Goal: Use online tool/utility: Utilize a website feature to perform a specific function

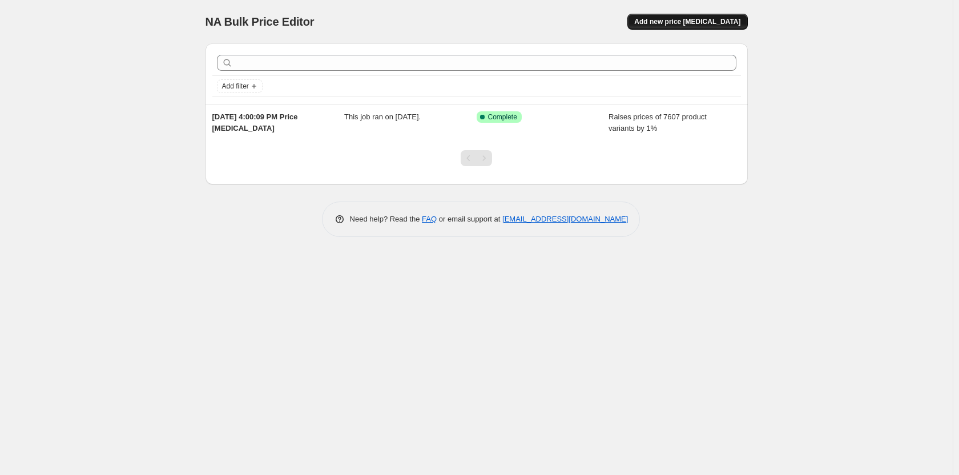
click at [692, 26] on button "Add new price [MEDICAL_DATA]" at bounding box center [687, 22] width 120 height 16
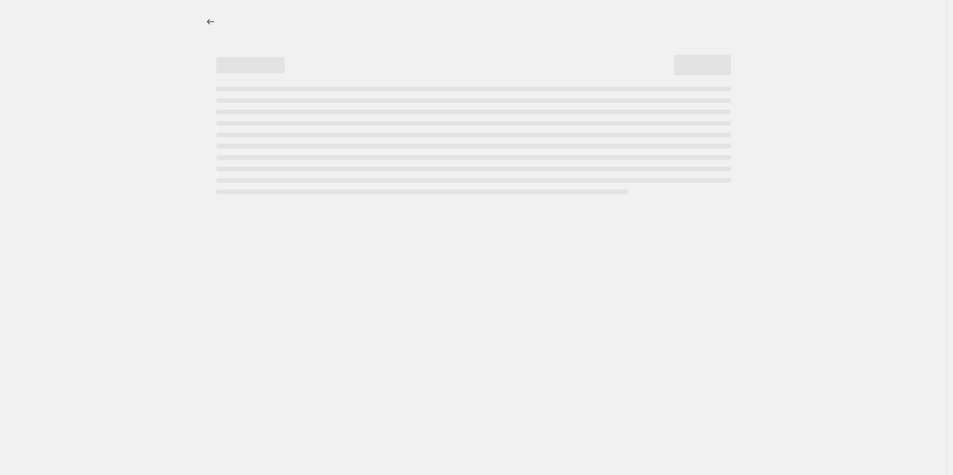
select select "percentage"
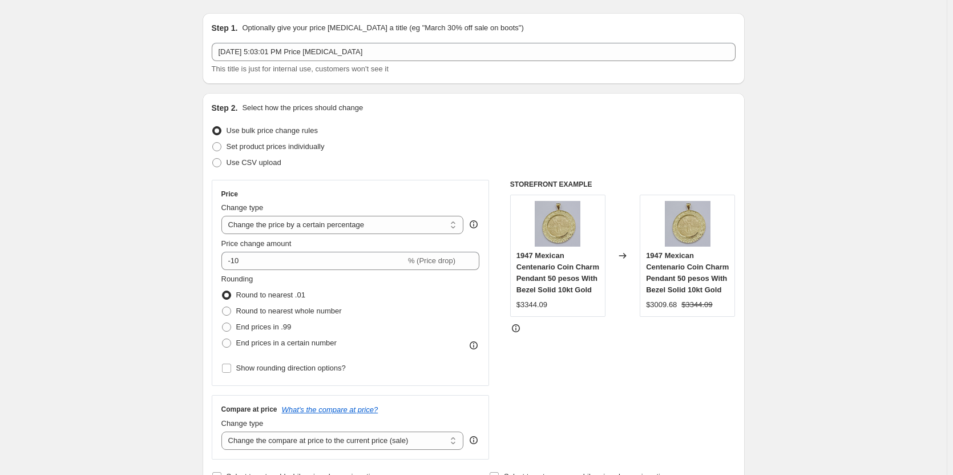
scroll to position [57, 0]
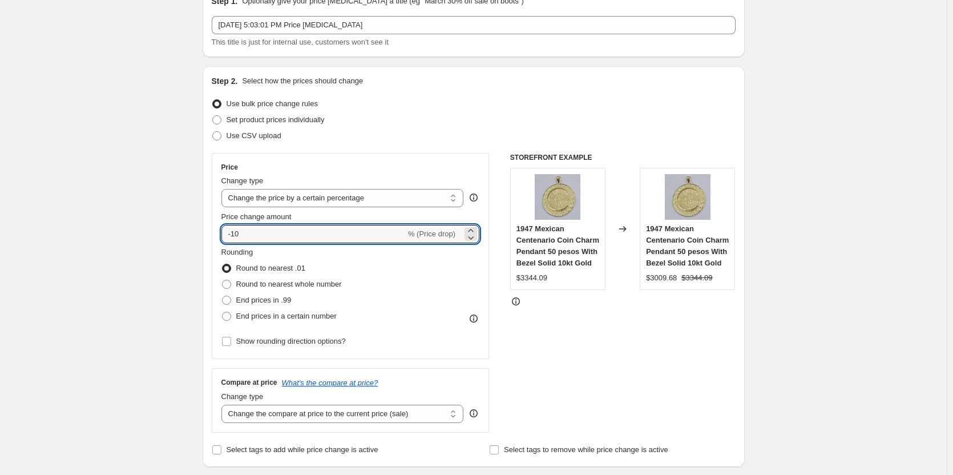
drag, startPoint x: 233, startPoint y: 235, endPoint x: 220, endPoint y: 233, distance: 13.8
click at [220, 233] on div "Price Change type Change the price to a certain amount Change the price by a ce…" at bounding box center [351, 256] width 278 height 206
type input "1"
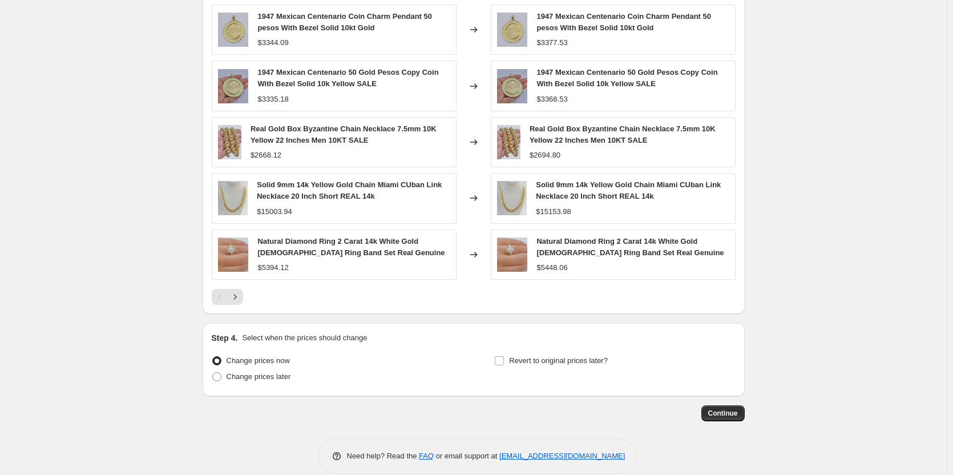
scroll to position [685, 0]
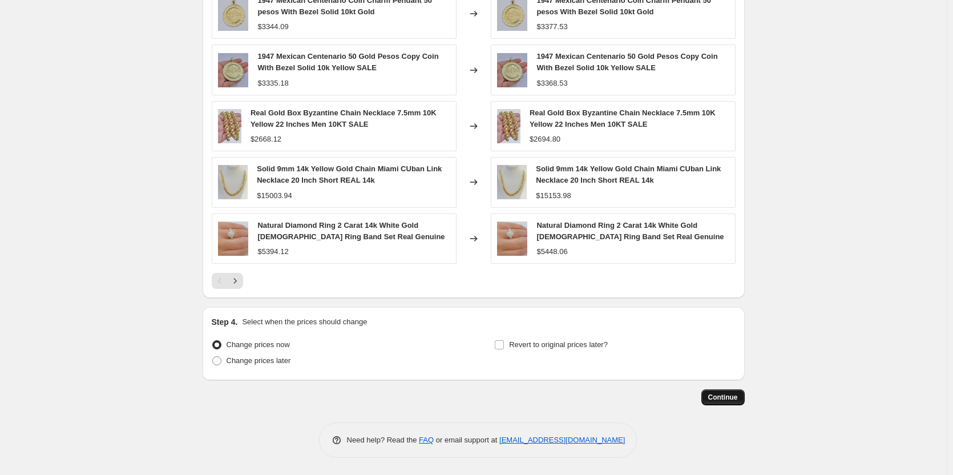
click at [725, 397] on span "Continue" at bounding box center [723, 397] width 30 height 9
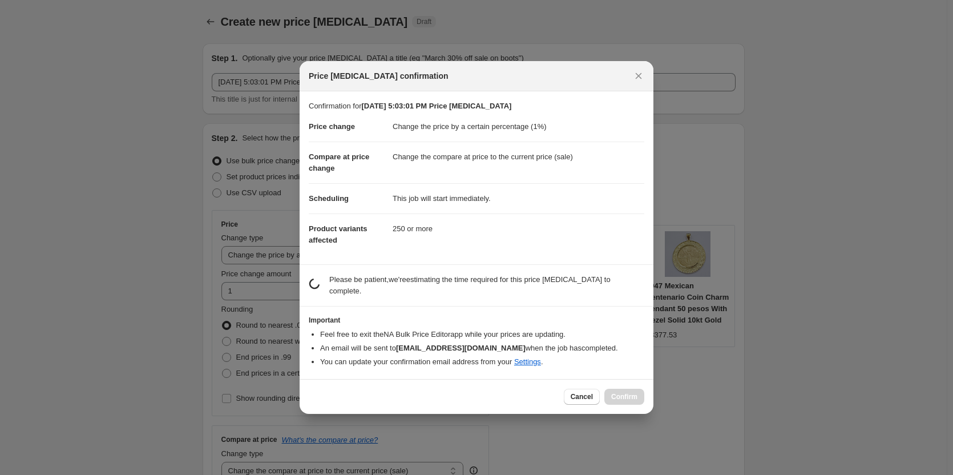
scroll to position [0, 0]
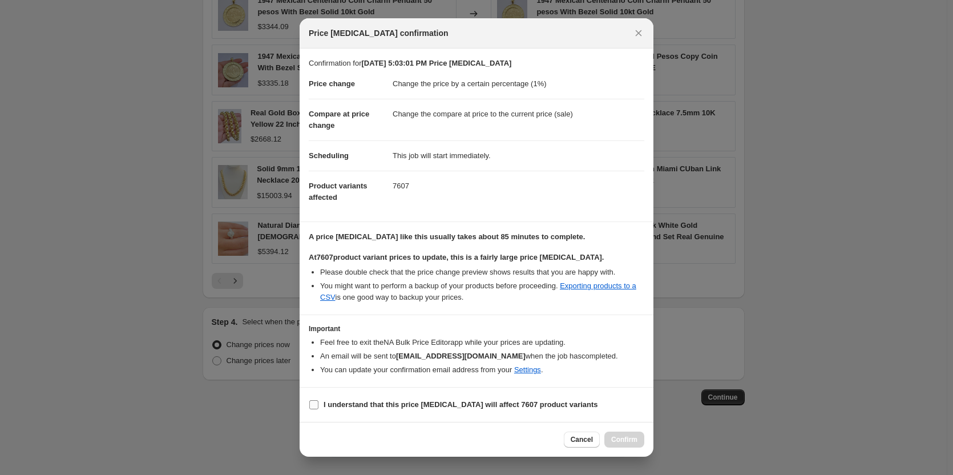
click at [317, 403] on input "I understand that this price [MEDICAL_DATA] will affect 7607 product variants" at bounding box center [313, 404] width 9 height 9
checkbox input "true"
click at [611, 437] on button "Confirm" at bounding box center [624, 439] width 40 height 16
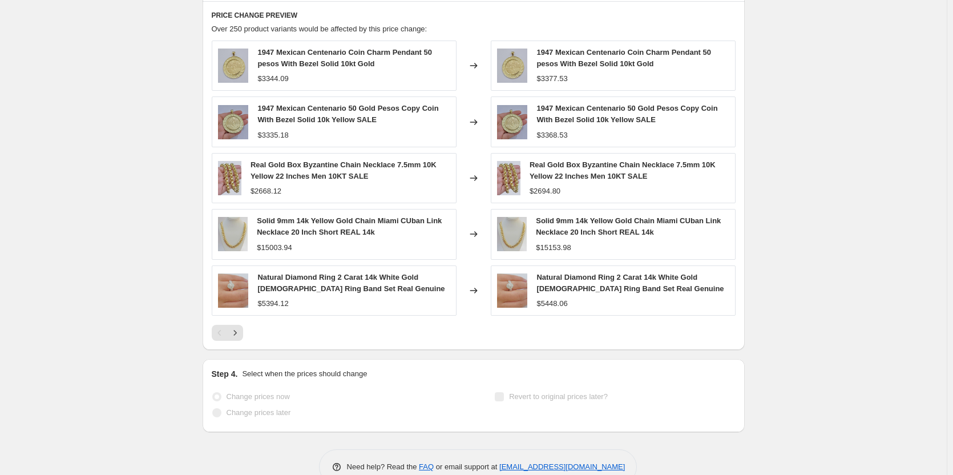
scroll to position [715, 0]
